Goal: Transaction & Acquisition: Purchase product/service

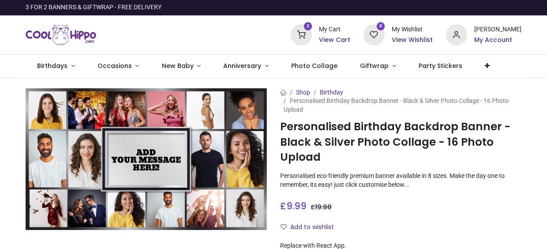
type input "**********"
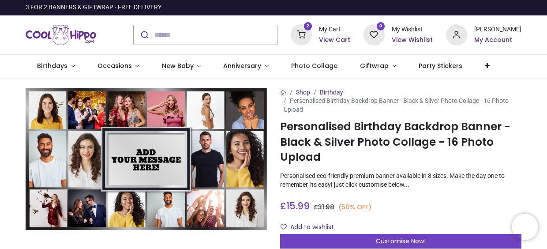
click at [339, 42] on h6 "View Cart" at bounding box center [334, 40] width 31 height 9
click at [232, 39] on div at bounding box center [273, 124] width 547 height 249
click at [232, 39] on input "search" at bounding box center [215, 34] width 123 height 19
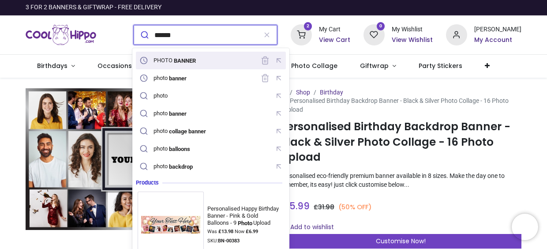
drag, startPoint x: 201, startPoint y: 56, endPoint x: 210, endPoint y: 64, distance: 12.2
click at [210, 64] on div "PHOTO BANNER" at bounding box center [211, 61] width 146 height 14
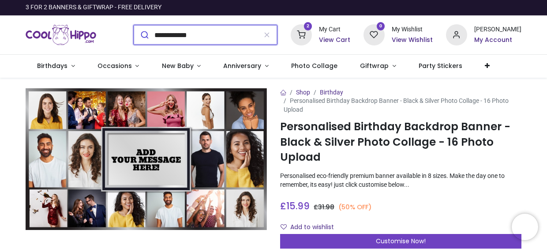
type input "**********"
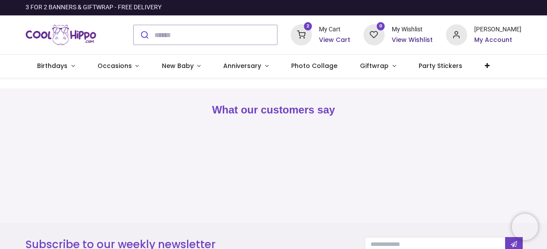
type input "**********"
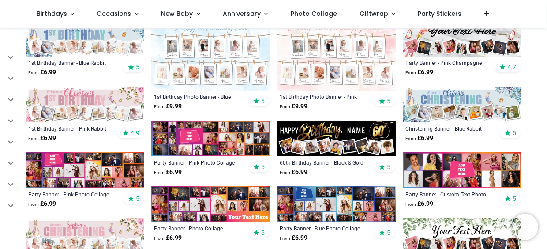
scroll to position [324, 0]
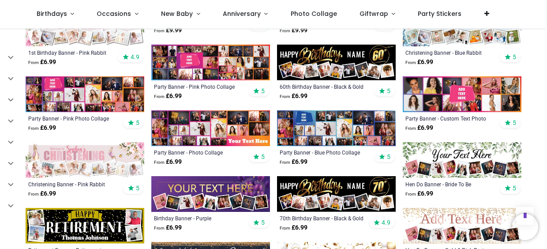
scroll to position [389, 0]
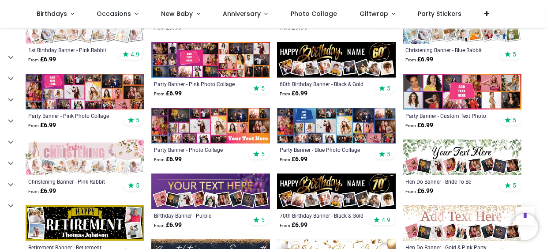
click at [308, 127] on img at bounding box center [336, 126] width 119 height 36
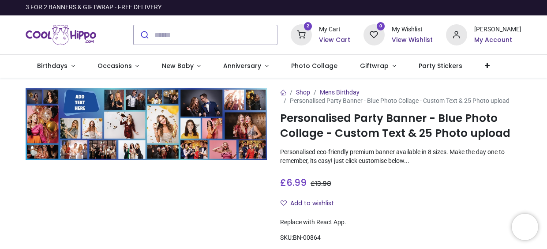
type input "**********"
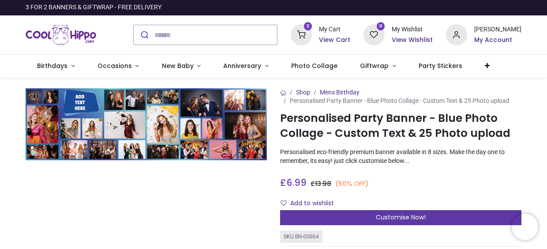
click at [406, 216] on span "Customise Now!" at bounding box center [401, 216] width 50 height 9
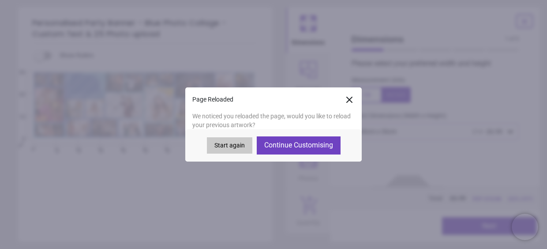
click at [315, 146] on button "Continue Customising" at bounding box center [299, 145] width 84 height 18
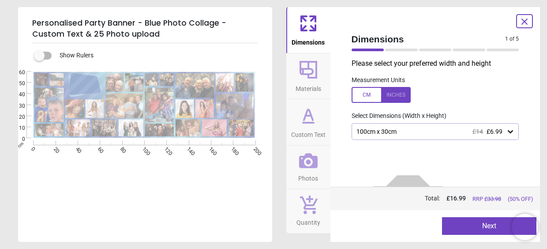
type textarea "**********"
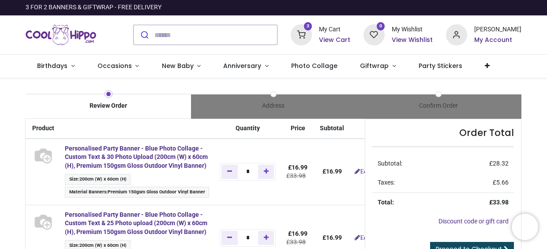
type input "**********"
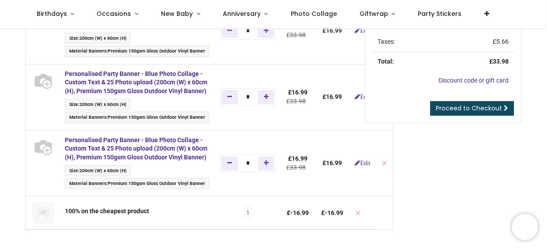
scroll to position [93, 0]
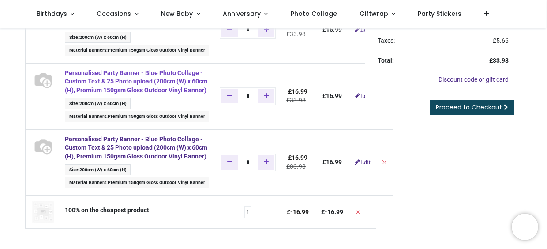
click at [127, 89] on strong "Personalised Party Banner - Blue Photo Collage - Custom Text & 25 Photo upload …" at bounding box center [136, 81] width 142 height 24
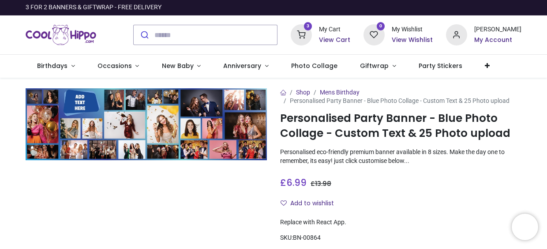
type input "**********"
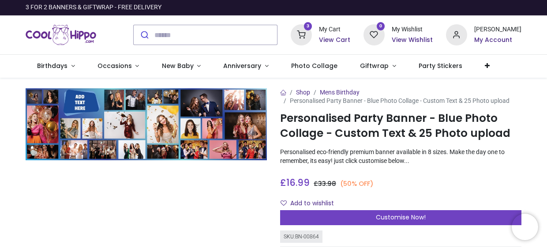
click at [339, 40] on h6 "View Cart" at bounding box center [334, 40] width 31 height 9
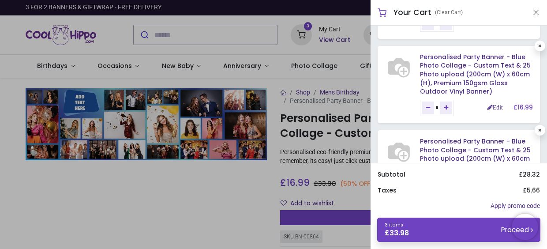
scroll to position [75, 0]
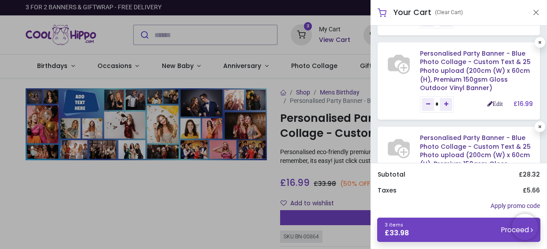
click at [492, 102] on link "Edit" at bounding box center [494, 104] width 15 height 6
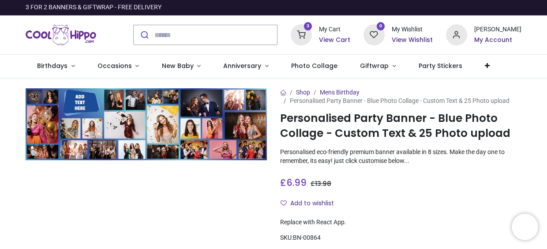
type input "**********"
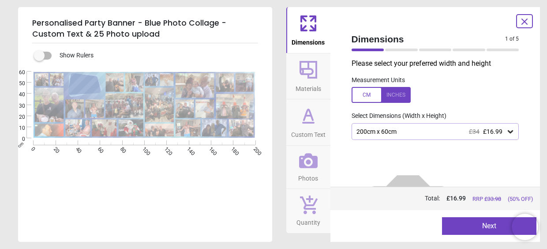
click at [480, 224] on button "Next" at bounding box center [489, 226] width 94 height 18
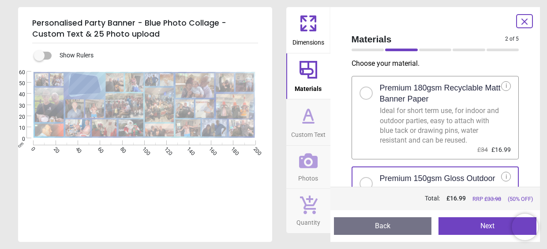
click at [480, 224] on button "Next" at bounding box center [487, 226] width 98 height 18
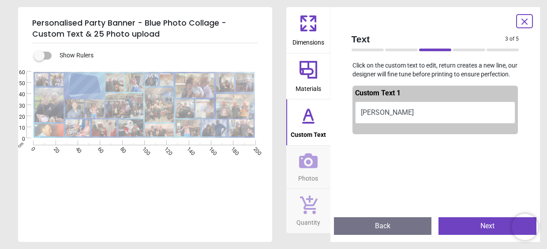
click at [480, 224] on button "Next" at bounding box center [487, 226] width 98 height 18
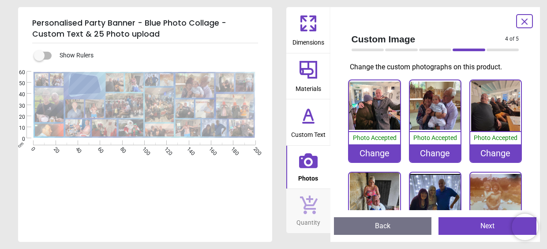
click at [309, 119] on icon at bounding box center [308, 115] width 21 height 21
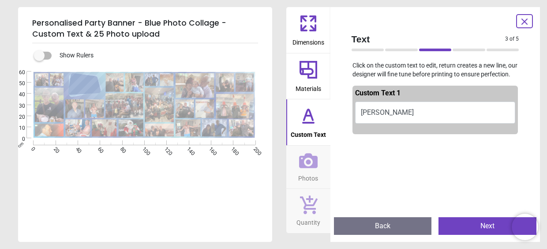
click at [384, 120] on button "Wellie Favva" at bounding box center [435, 112] width 160 height 22
click at [378, 114] on button "Wellie Favva" at bounding box center [435, 112] width 160 height 22
click at [367, 118] on button "Wellie Favva" at bounding box center [435, 112] width 160 height 22
type textarea "****** *****"
click at [453, 226] on button "Next" at bounding box center [487, 226] width 98 height 18
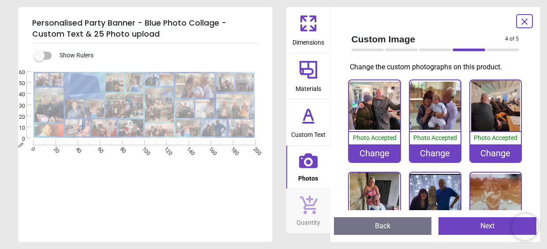
click at [372, 153] on div "Change" at bounding box center [374, 153] width 51 height 18
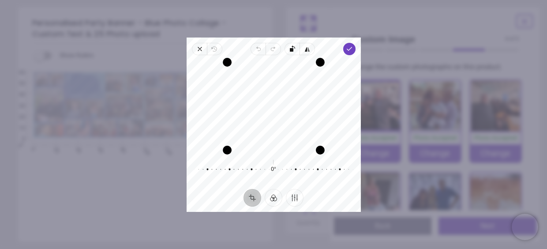
drag, startPoint x: 258, startPoint y: 80, endPoint x: 268, endPoint y: 79, distance: 9.3
click at [268, 79] on div "Recenter" at bounding box center [274, 106] width 160 height 88
click at [350, 46] on icon "button" at bounding box center [348, 48] width 7 height 7
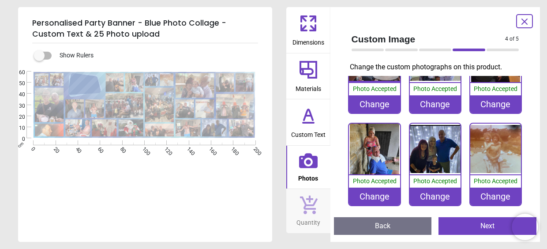
scroll to position [51, 0]
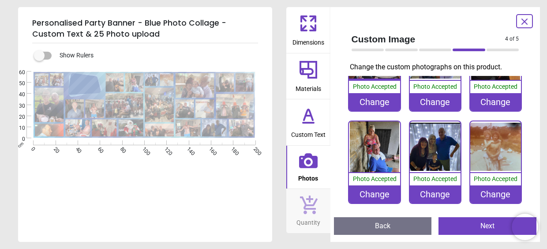
click at [433, 192] on div "Change" at bounding box center [435, 194] width 51 height 18
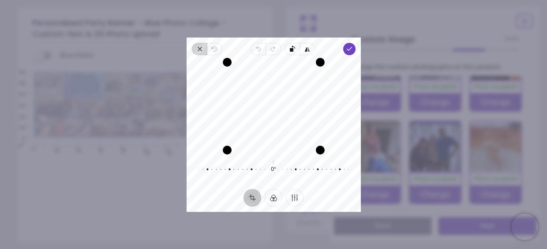
click at [202, 49] on icon "button" at bounding box center [199, 48] width 7 height 7
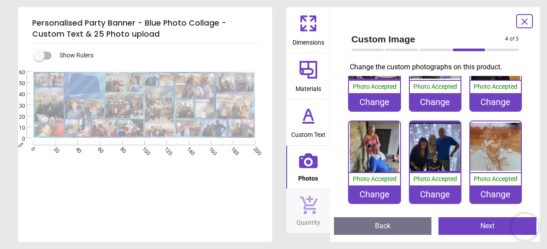
click at [436, 190] on div "Change" at bounding box center [435, 194] width 51 height 18
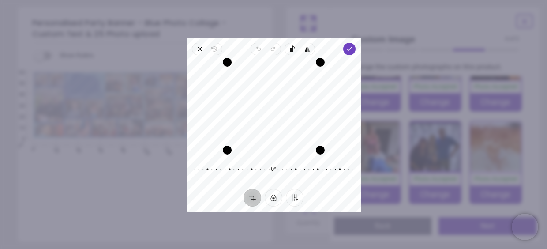
drag, startPoint x: 265, startPoint y: 115, endPoint x: 265, endPoint y: 138, distance: 23.4
click at [265, 138] on div "Recenter" at bounding box center [274, 106] width 160 height 88
drag, startPoint x: 289, startPoint y: 101, endPoint x: 289, endPoint y: 94, distance: 7.1
click at [289, 94] on div "Recenter" at bounding box center [274, 106] width 160 height 88
click at [350, 48] on icon "button" at bounding box center [348, 48] width 7 height 7
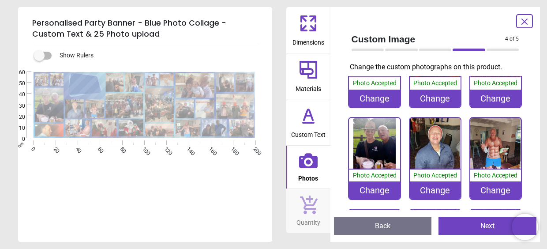
scroll to position [304, 0]
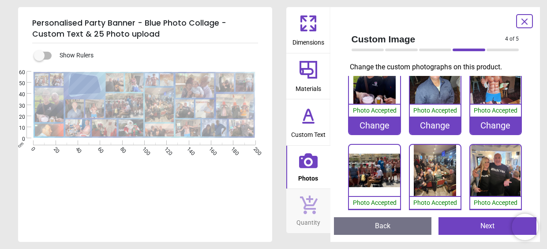
click at [382, 119] on div "Change" at bounding box center [374, 125] width 51 height 18
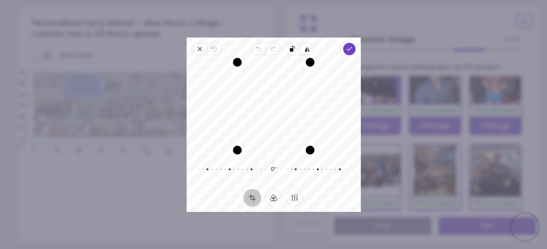
drag, startPoint x: 279, startPoint y: 110, endPoint x: 278, endPoint y: 119, distance: 8.8
click at [278, 119] on div "Recenter" at bounding box center [274, 106] width 160 height 88
click at [350, 50] on icon "button" at bounding box center [348, 48] width 7 height 7
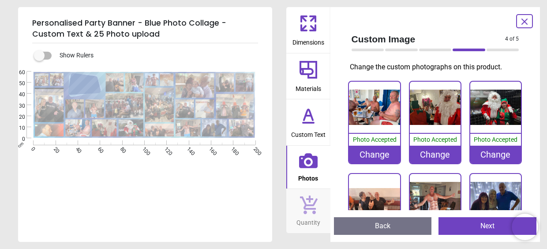
scroll to position [634, 0]
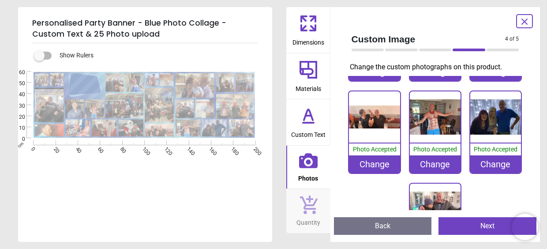
click at [526, 209] on div "Custom Image 4 of 5 4 of 6 Change the custom photographs on this product. 100% …" at bounding box center [435, 124] width 210 height 235
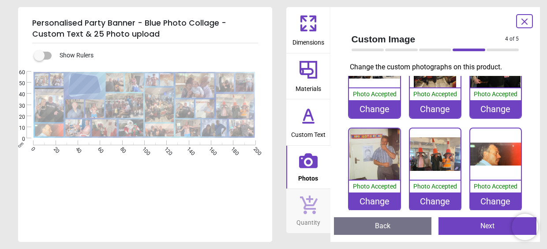
scroll to position [426, 0]
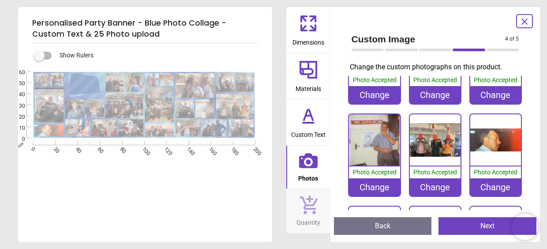
click at [373, 178] on div "Change" at bounding box center [374, 187] width 51 height 18
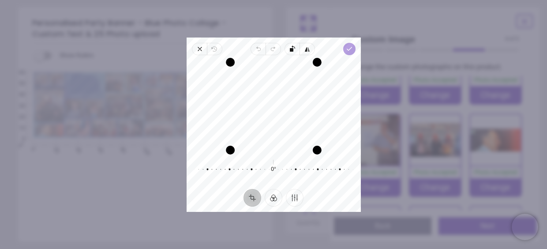
click at [350, 48] on icon "button" at bounding box center [348, 48] width 7 height 7
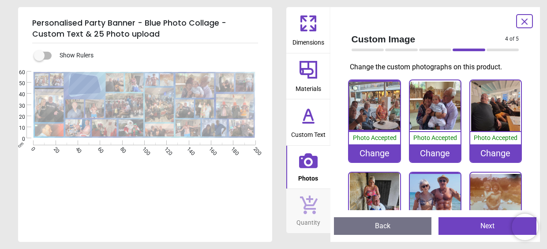
scroll to position [426, 0]
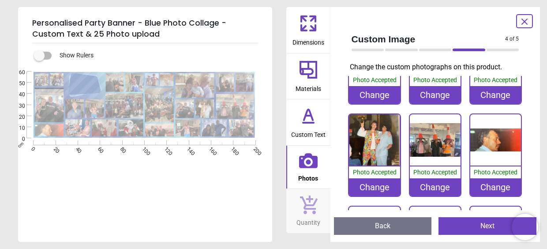
click at [497, 181] on div "Change" at bounding box center [495, 187] width 51 height 18
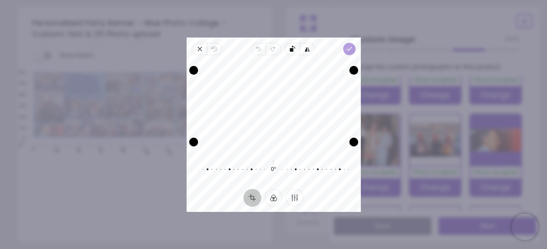
click at [349, 48] on icon "button" at bounding box center [348, 48] width 7 height 7
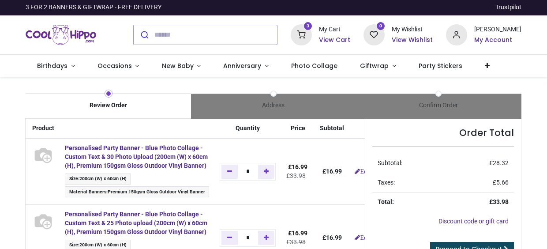
type input "**********"
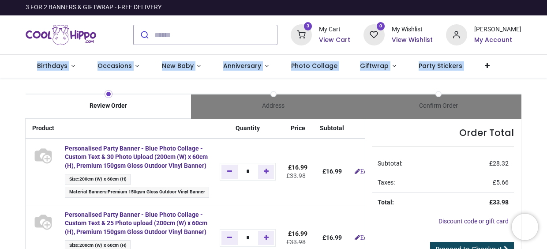
drag, startPoint x: 544, startPoint y: 52, endPoint x: 548, endPoint y: 83, distance: 32.0
click at [546, 83] on html "T [PERSON_NAME] Birthdays Milestone Birthday 1510 products 208 122" at bounding box center [273, 124] width 547 height 249
